Goal: Task Accomplishment & Management: Complete application form

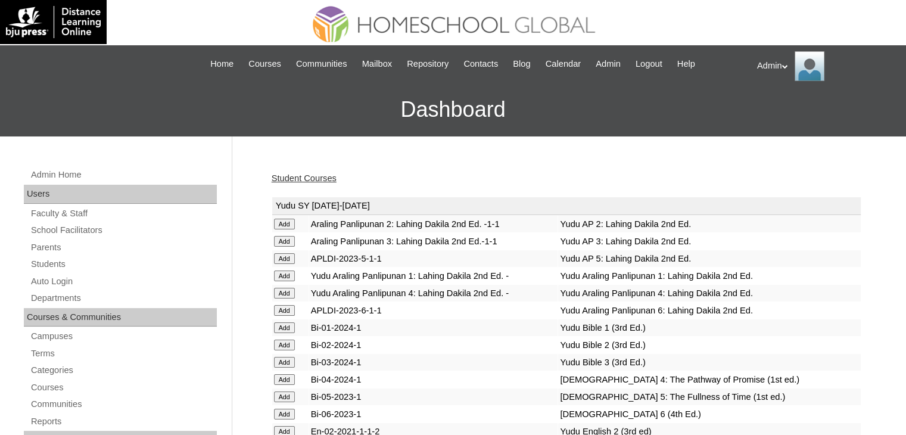
click at [311, 179] on link "Student Courses" at bounding box center [304, 178] width 65 height 10
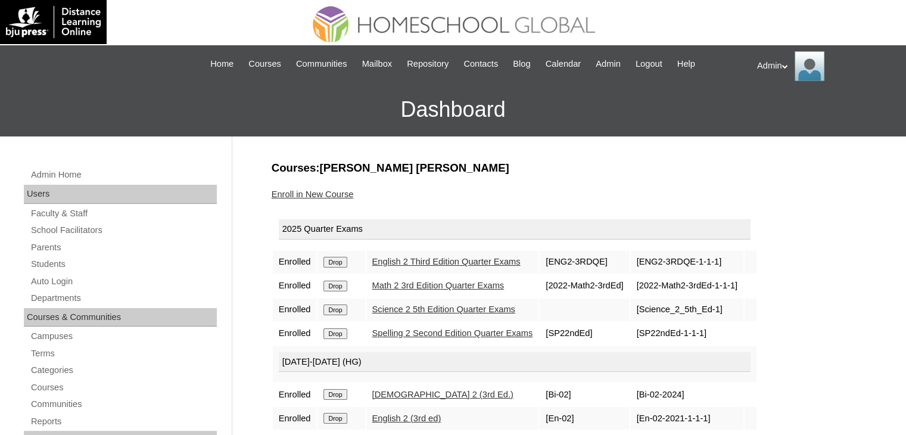
scroll to position [147, 0]
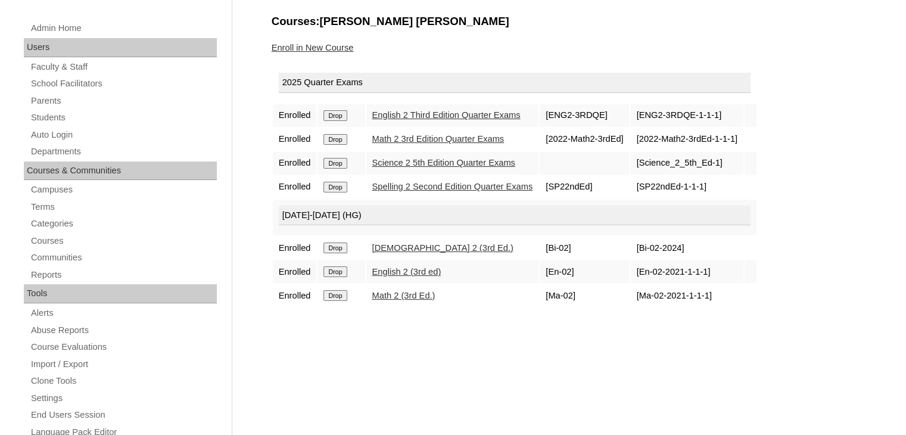
click at [291, 45] on link "Enroll in New Course" at bounding box center [313, 48] width 82 height 10
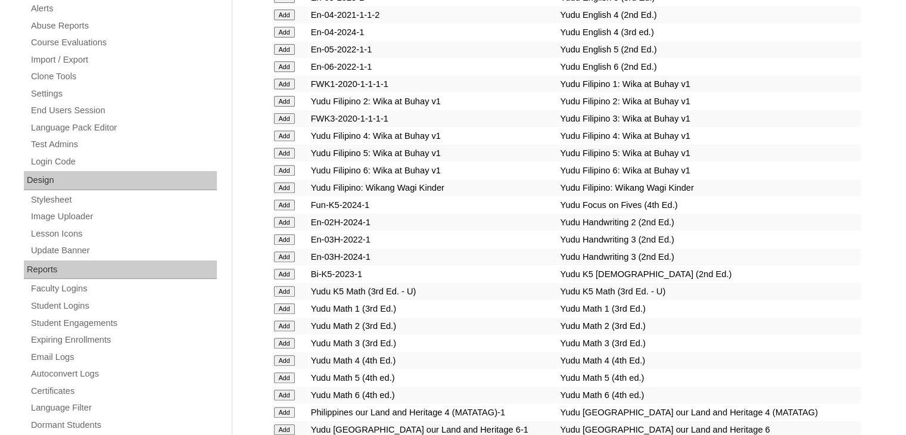
scroll to position [4127, 0]
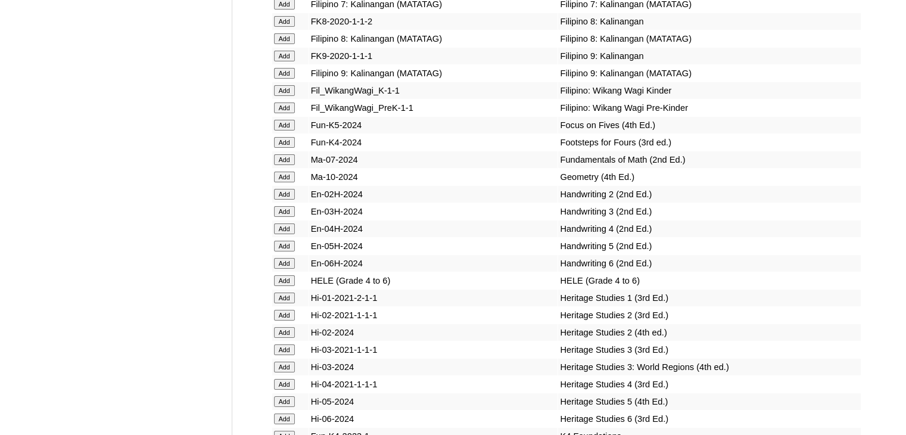
click at [284, 200] on input "Add" at bounding box center [284, 194] width 21 height 11
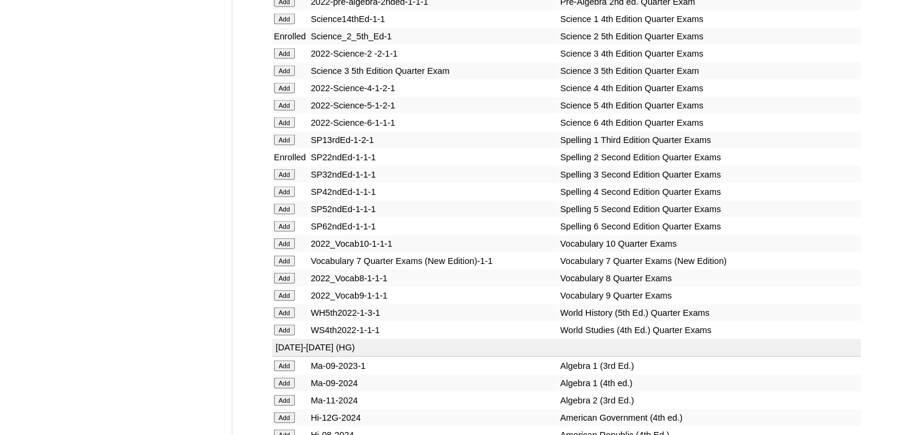
scroll to position [5122, 0]
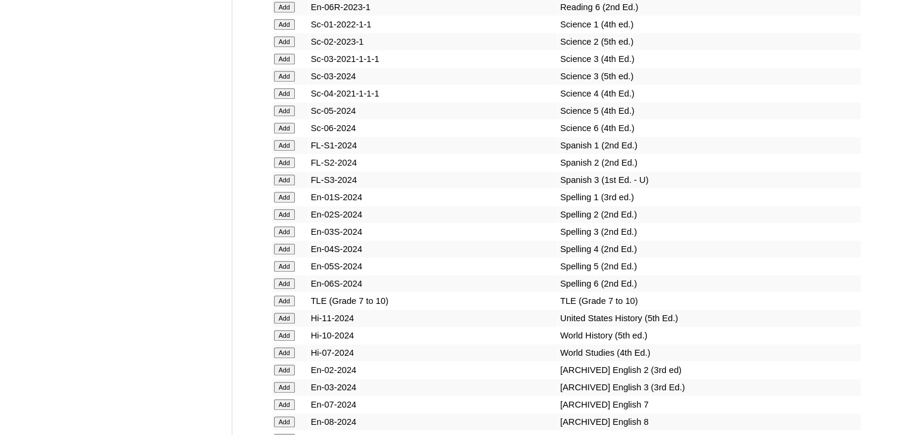
click at [284, 217] on input "Add" at bounding box center [284, 214] width 21 height 11
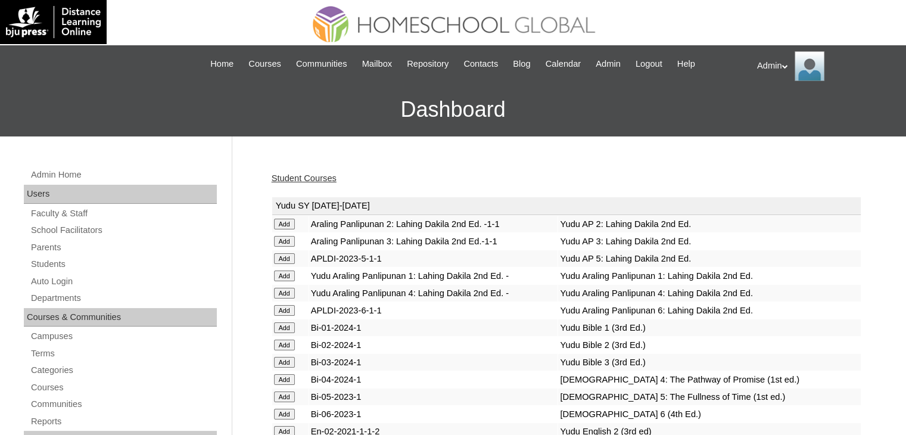
scroll to position [1104, 0]
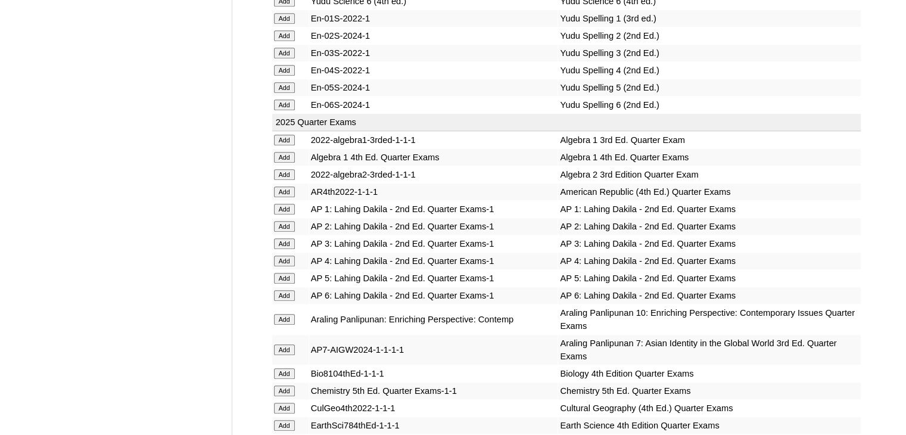
click at [284, 221] on input "Add" at bounding box center [284, 226] width 21 height 11
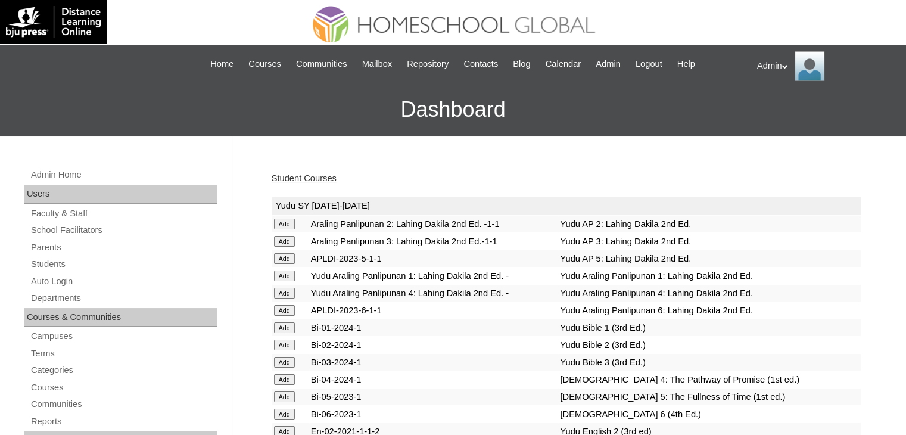
scroll to position [2943, 0]
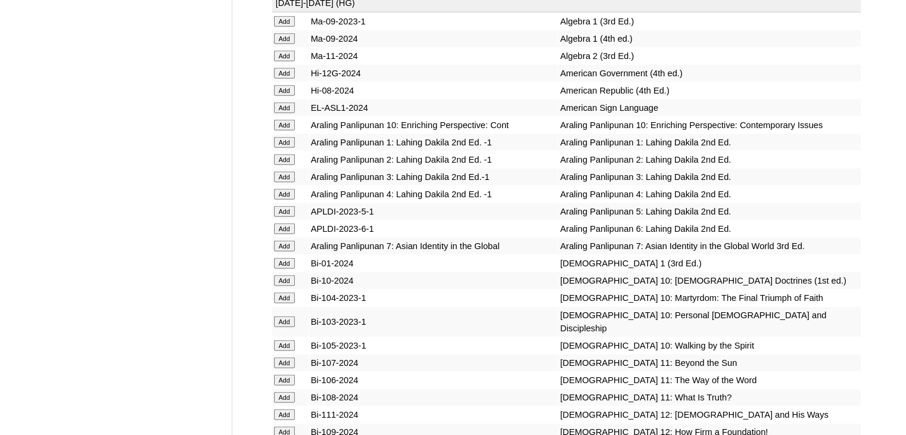
click at [283, 165] on input "Add" at bounding box center [284, 159] width 21 height 11
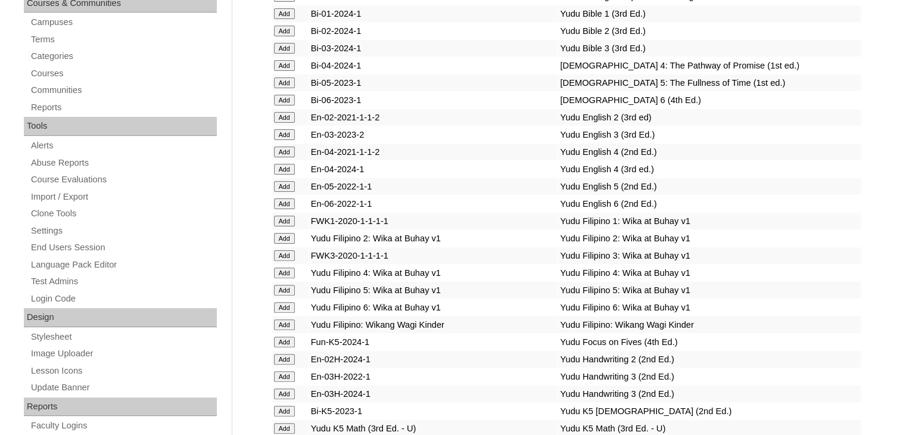
scroll to position [1692, 0]
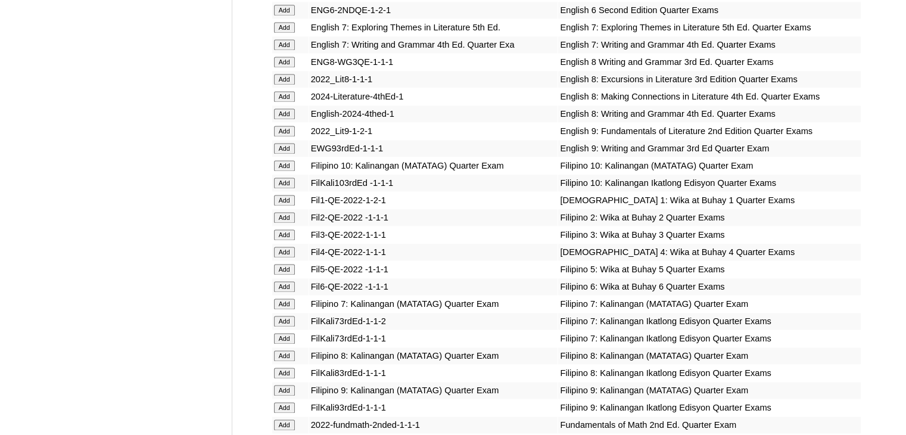
click at [288, 220] on input "Add" at bounding box center [284, 217] width 21 height 11
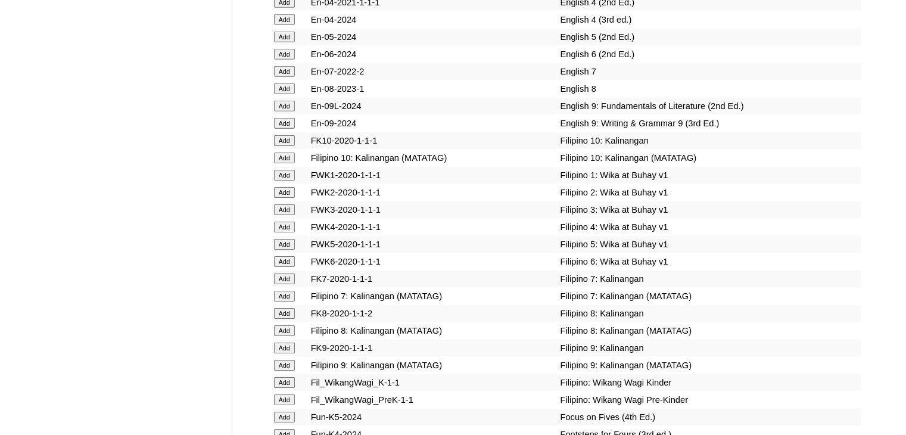
click at [285, 198] on input "Add" at bounding box center [284, 192] width 21 height 11
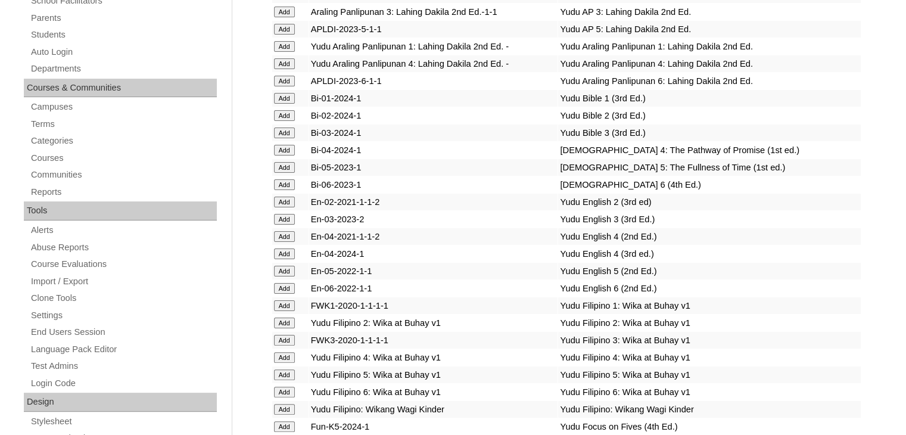
scroll to position [0, 0]
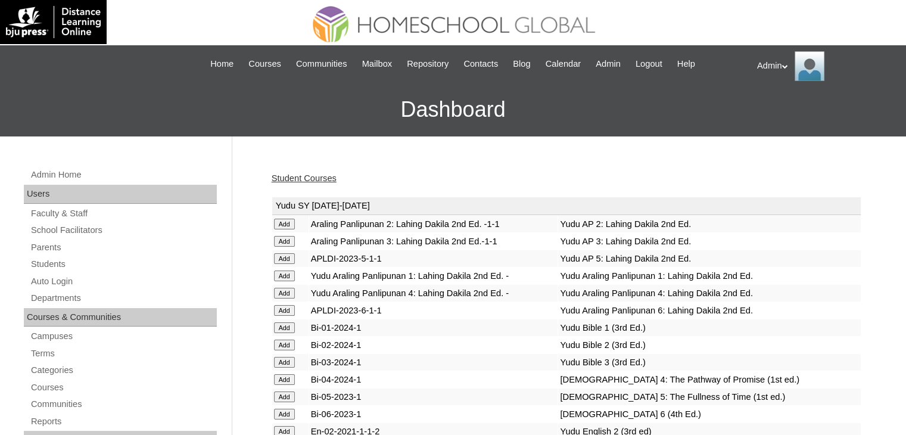
click at [293, 179] on link "Student Courses" at bounding box center [304, 178] width 65 height 10
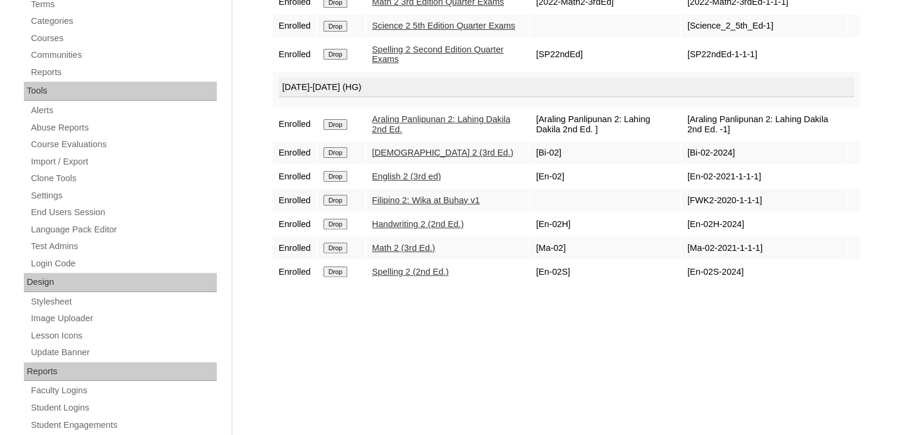
scroll to position [350, 0]
